Goal: Transaction & Acquisition: Purchase product/service

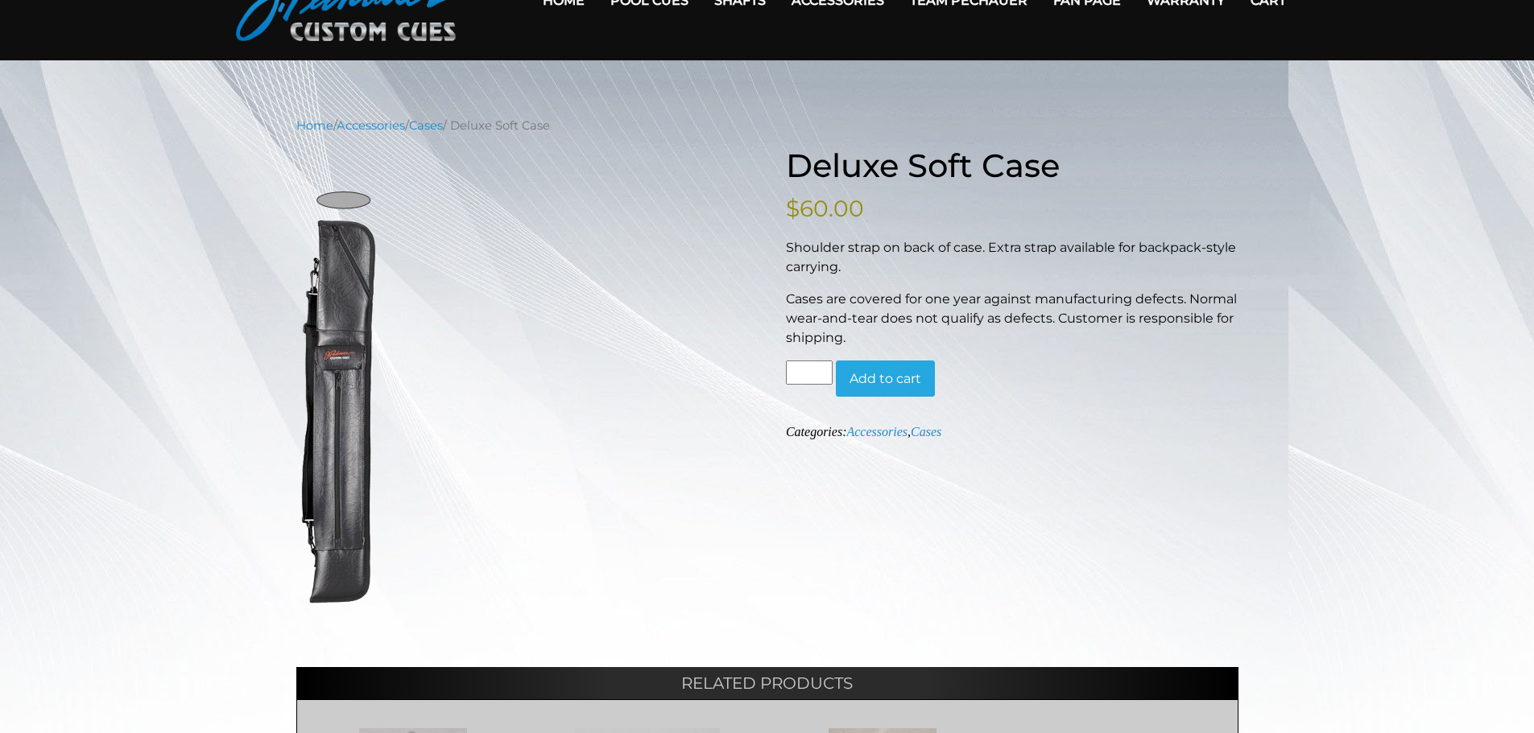
scroll to position [93, 0]
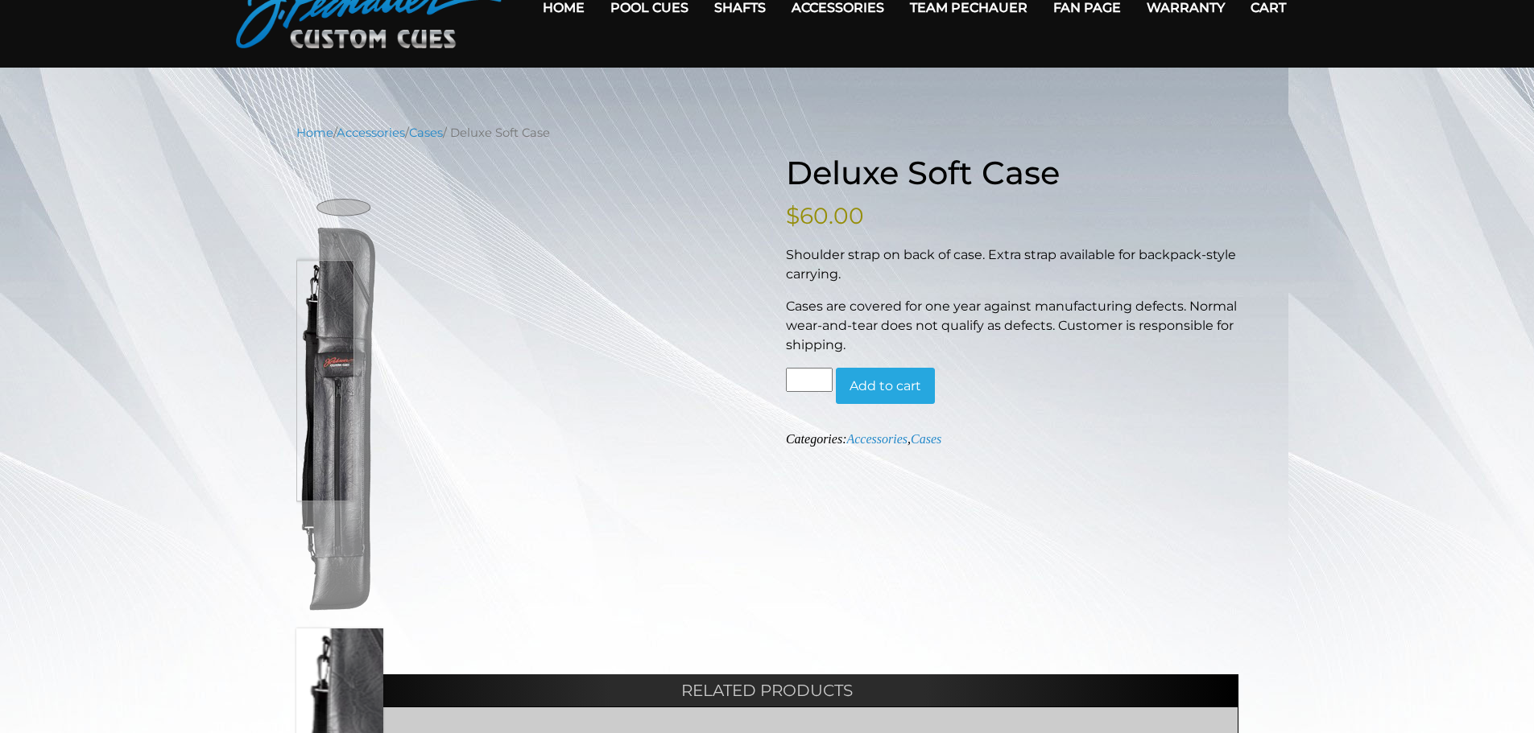
click at [315, 381] on img at bounding box center [339, 395] width 87 height 443
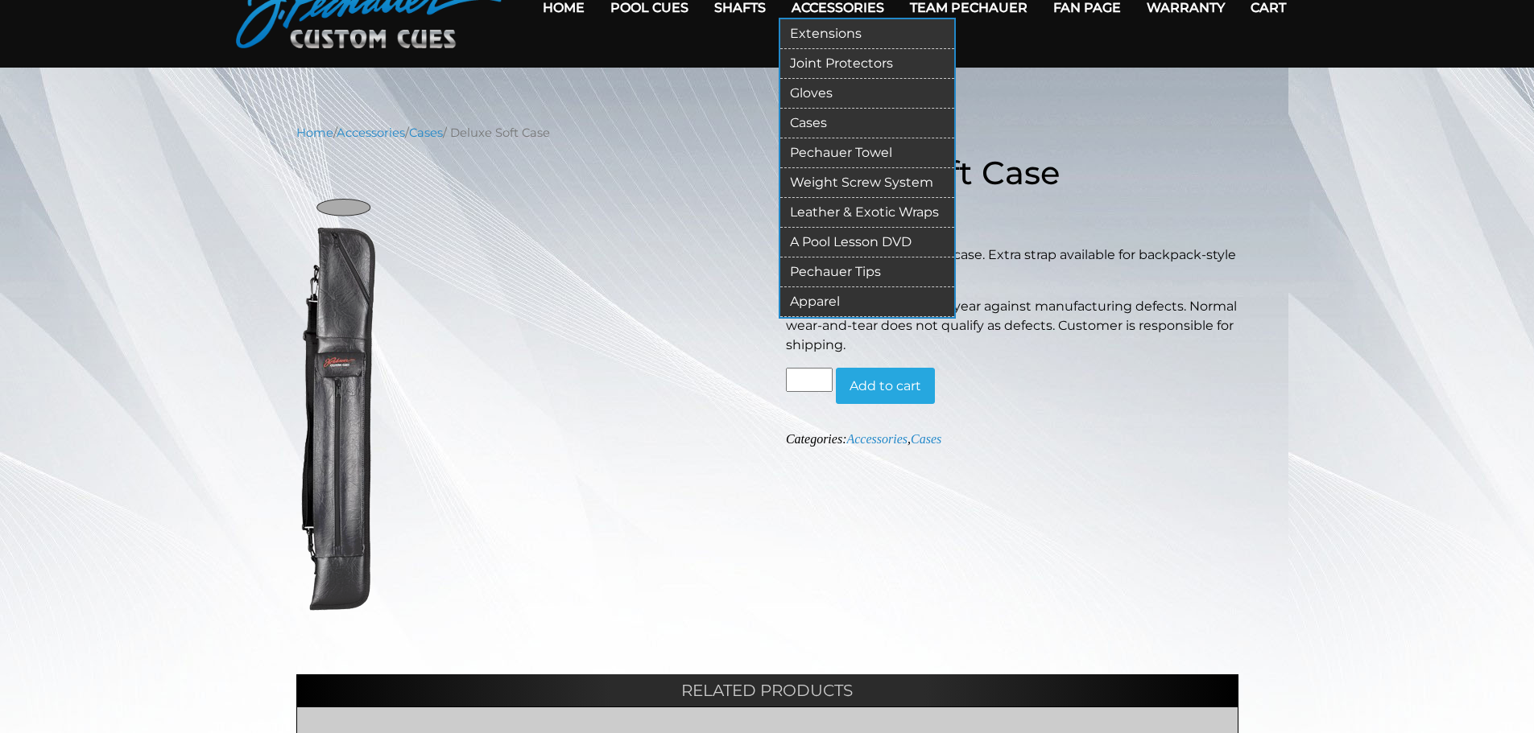
click at [800, 116] on link "Cases" at bounding box center [867, 124] width 174 height 30
click at [807, 124] on link "Cases" at bounding box center [867, 124] width 174 height 30
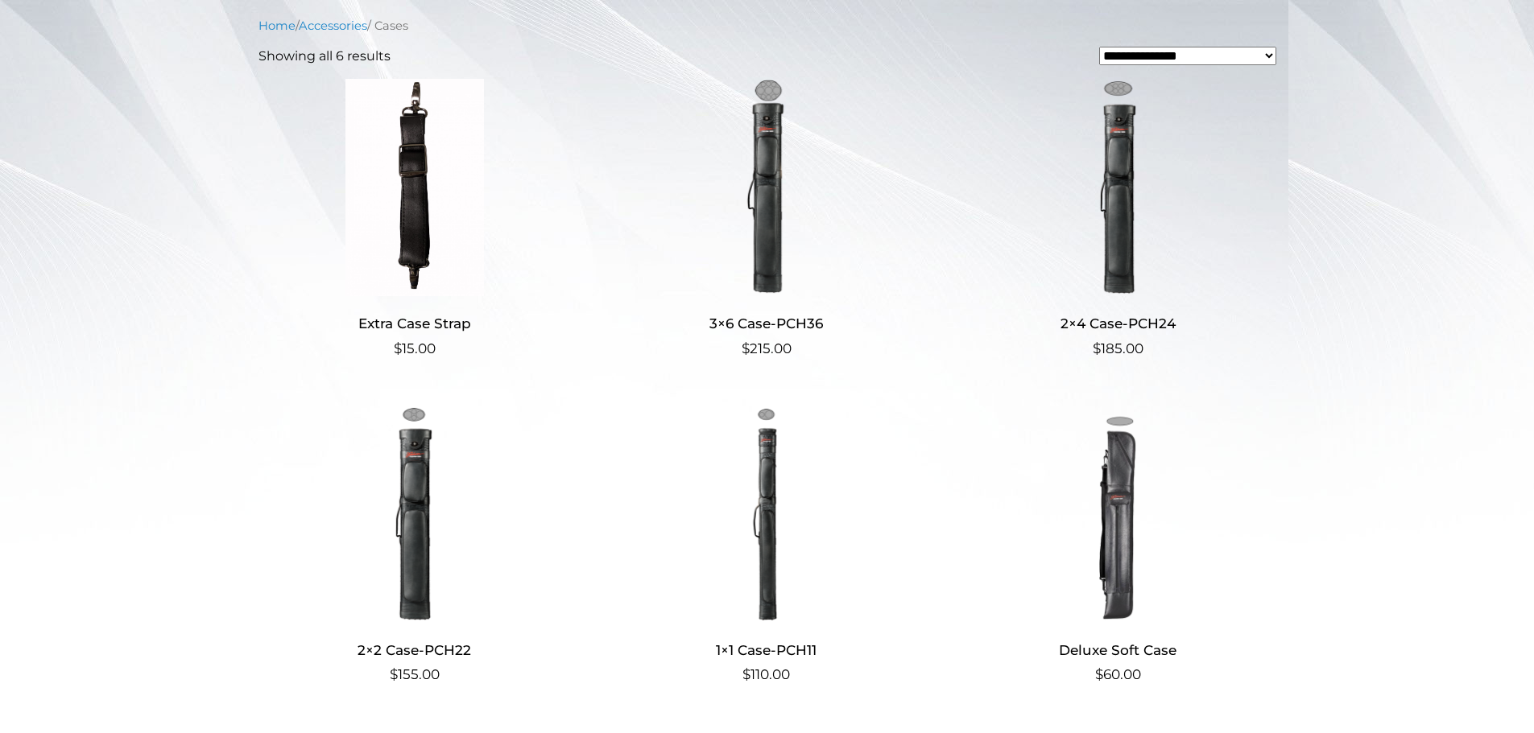
scroll to position [387, 0]
click at [1112, 541] on img at bounding box center [1117, 511] width 313 height 217
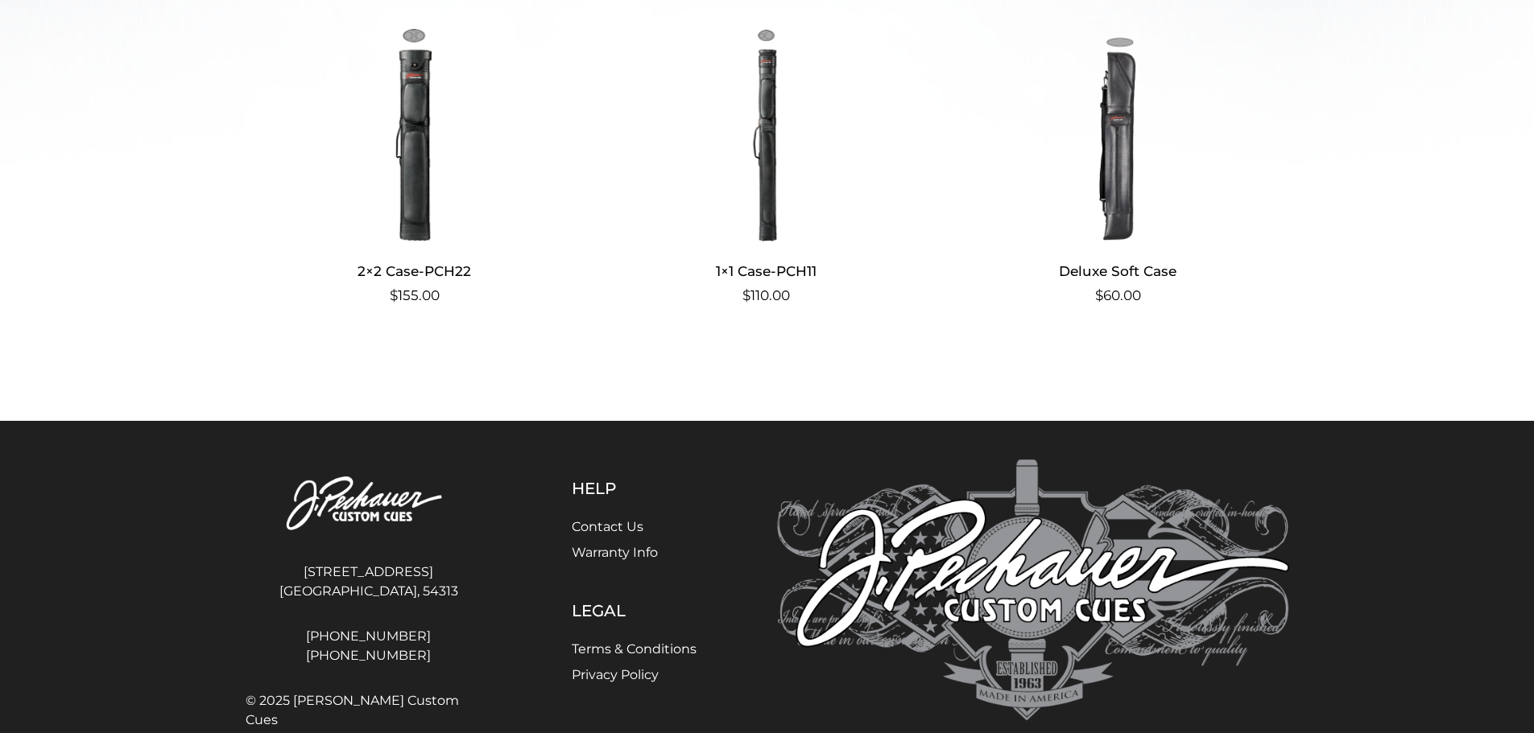
scroll to position [768, 0]
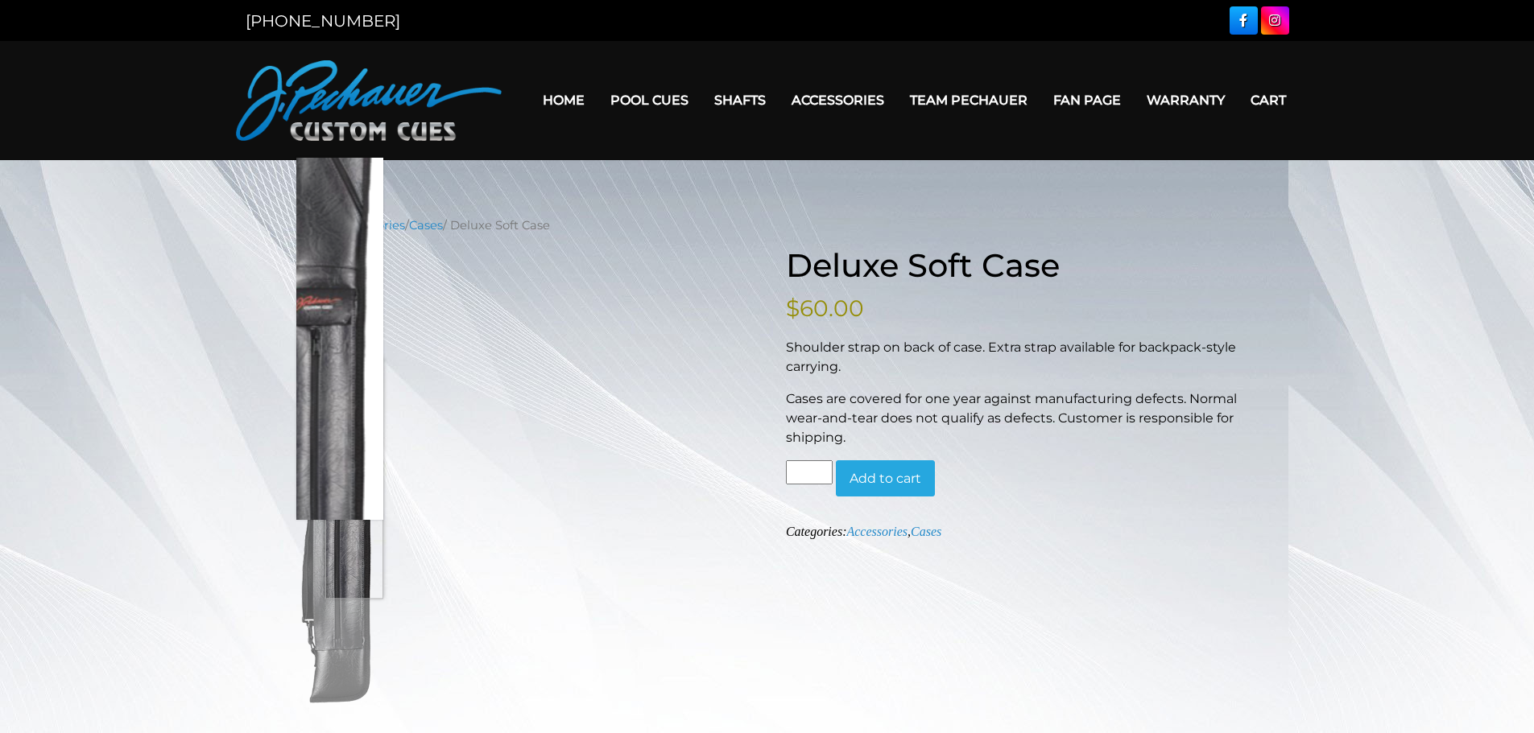
click at [363, 478] on img at bounding box center [339, 487] width 87 height 443
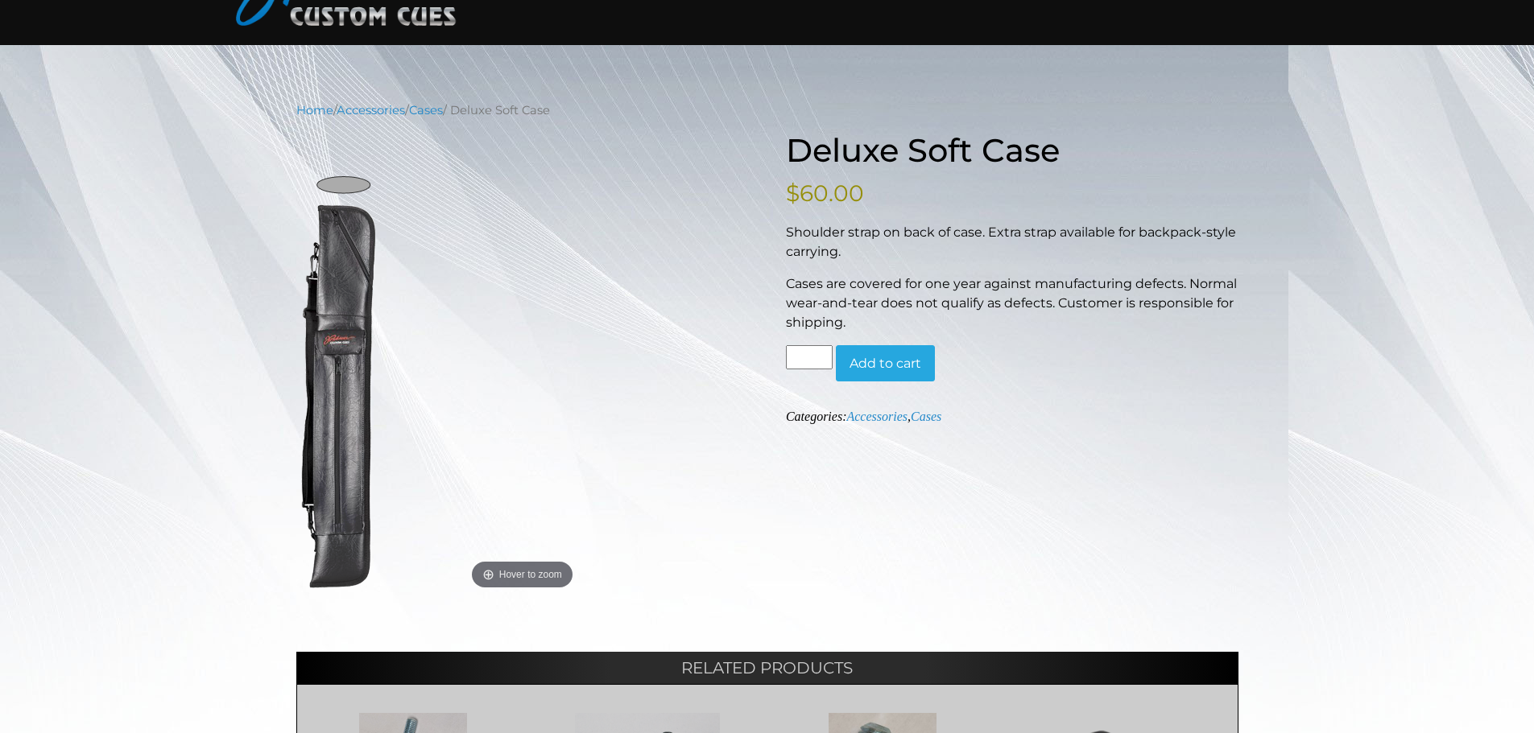
scroll to position [114, 0]
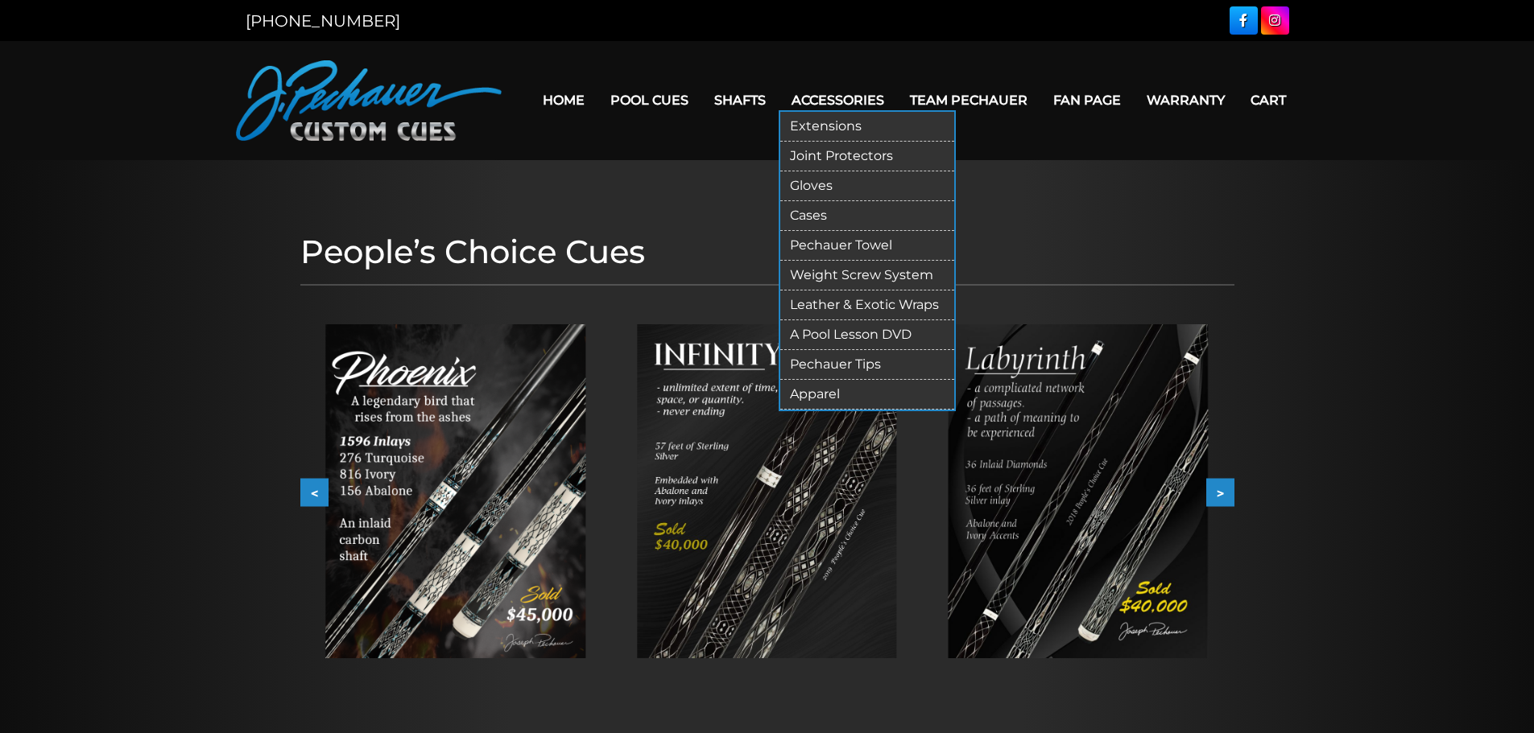
click at [831, 210] on link "Cases" at bounding box center [867, 216] width 174 height 30
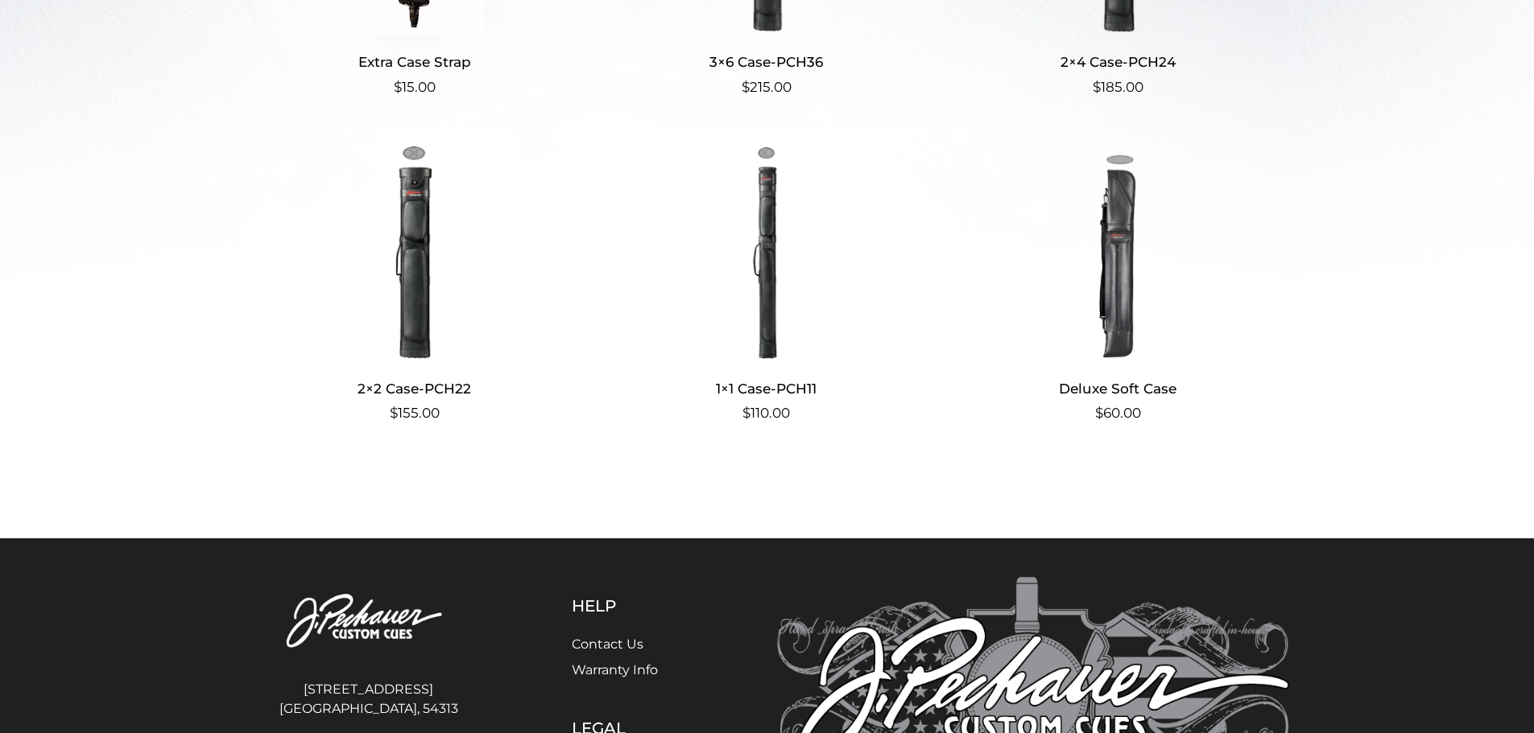
scroll to position [646, 0]
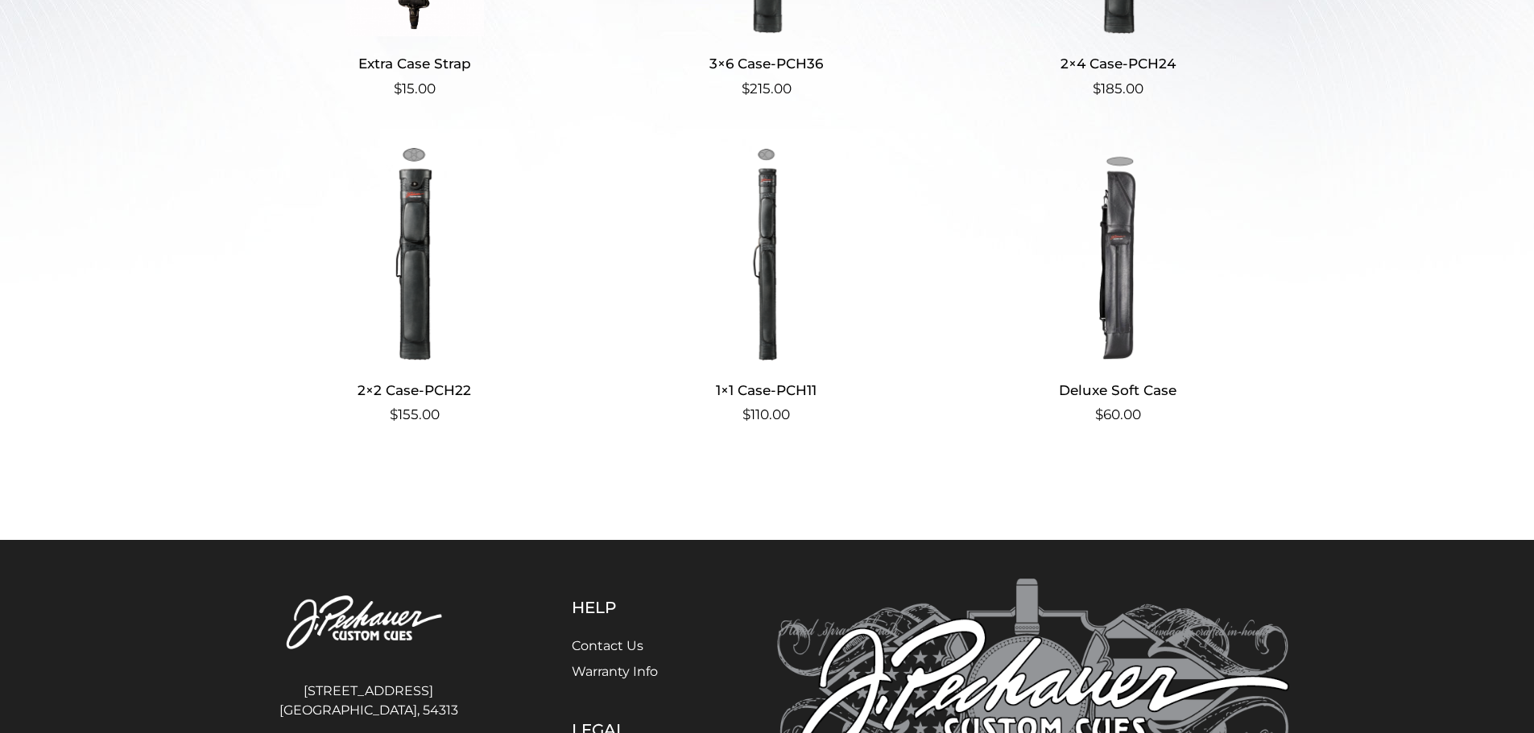
click at [1117, 320] on img at bounding box center [1117, 253] width 313 height 217
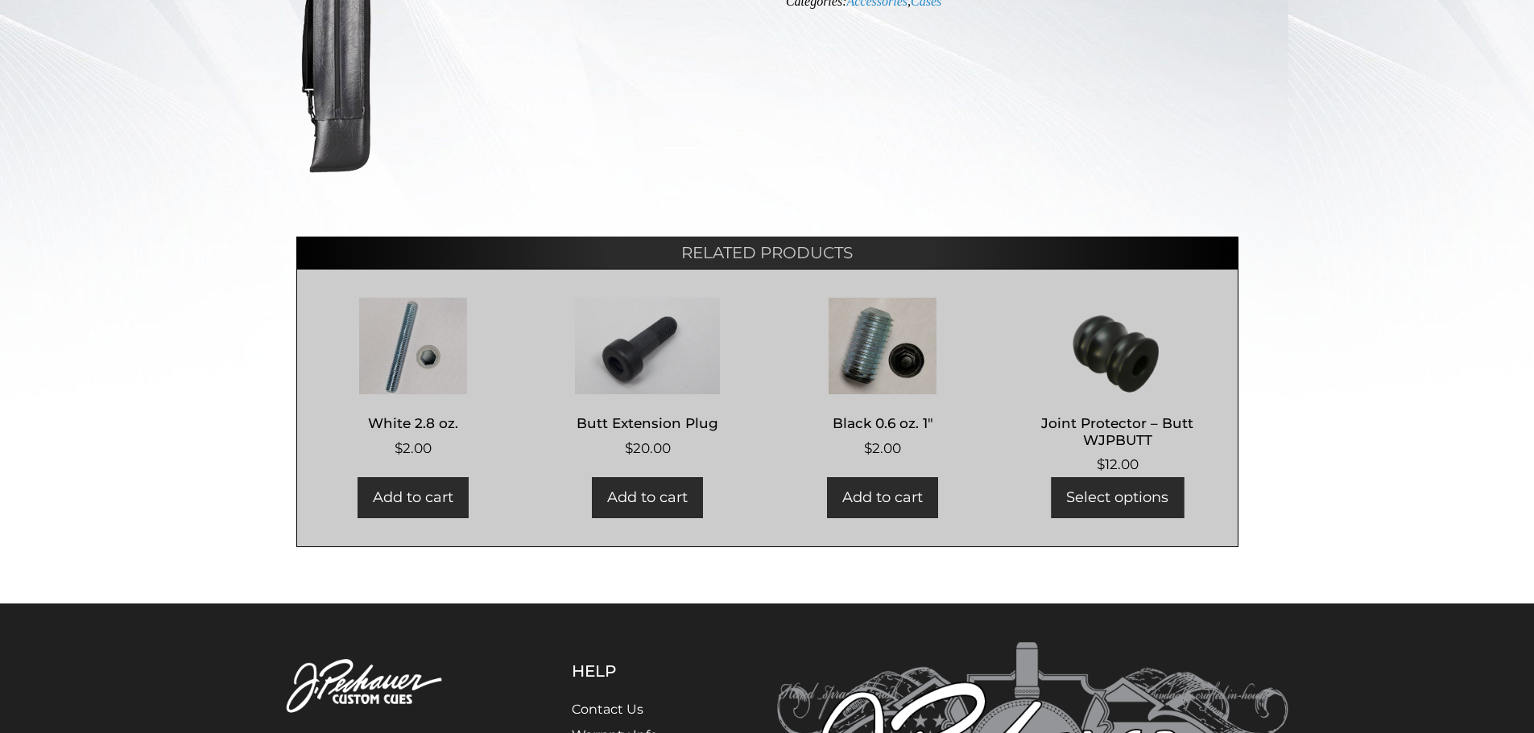
scroll to position [768, 0]
